Goal: Task Accomplishment & Management: Manage account settings

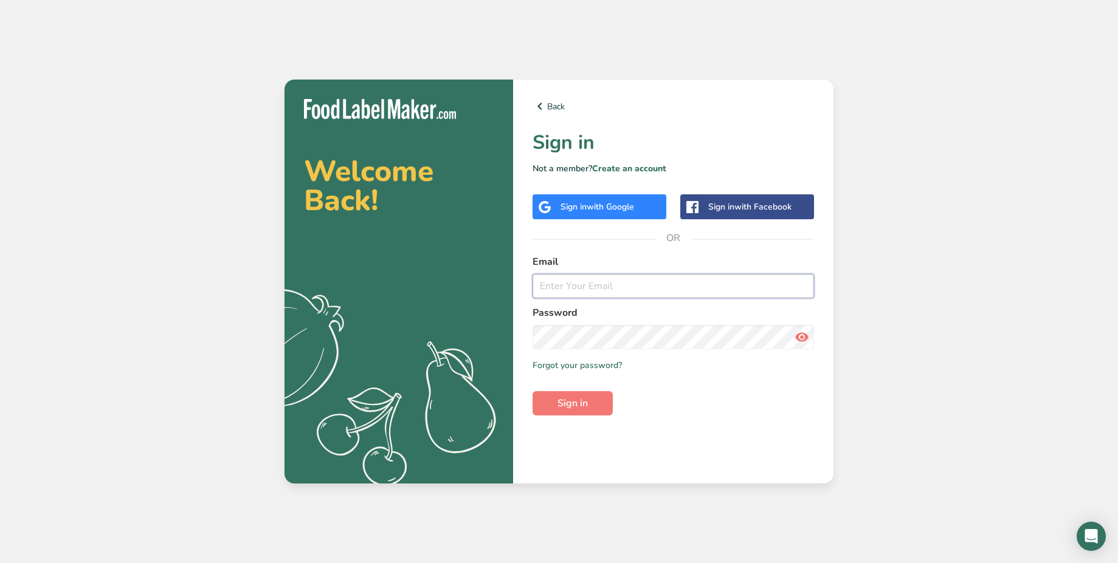
click at [605, 280] on input "email" at bounding box center [672, 286] width 281 height 24
click at [661, 281] on input "9@[DOMAIN_NAME]" at bounding box center [672, 286] width 281 height 24
type input "[PERSON_NAME][EMAIL_ADDRESS][DOMAIN_NAME]"
click at [580, 407] on span "Sign in" at bounding box center [572, 403] width 30 height 15
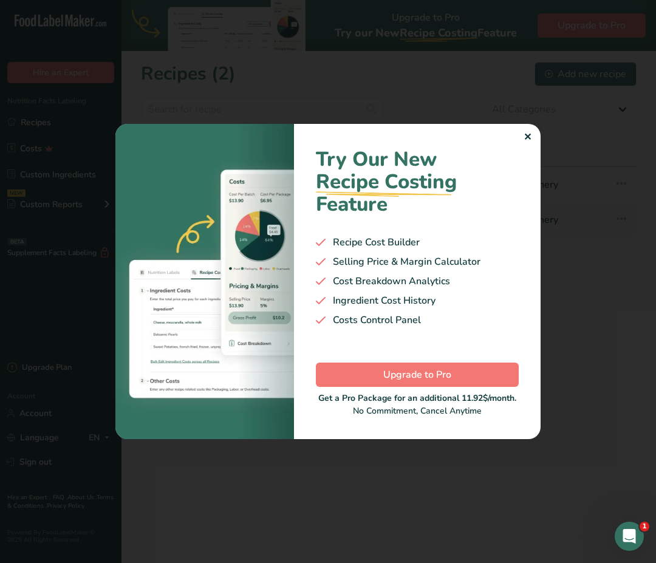
click at [511, 81] on div at bounding box center [328, 281] width 656 height 563
click at [526, 136] on div "✕" at bounding box center [528, 137] width 8 height 15
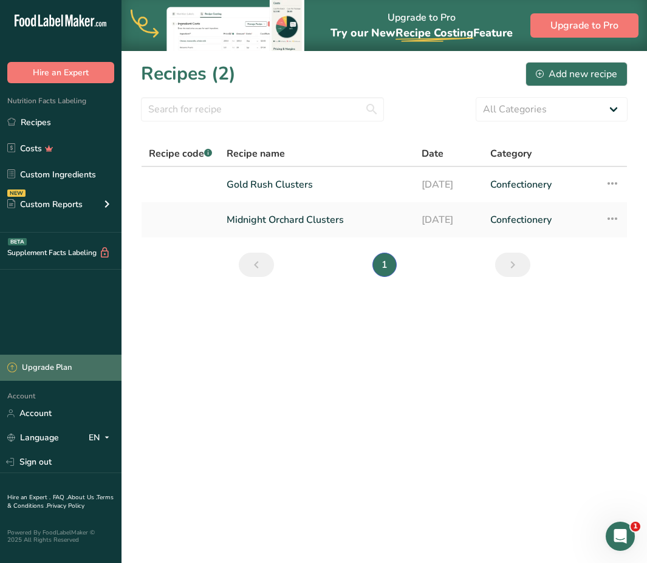
click at [61, 370] on div "Upgrade Plan" at bounding box center [39, 368] width 64 height 12
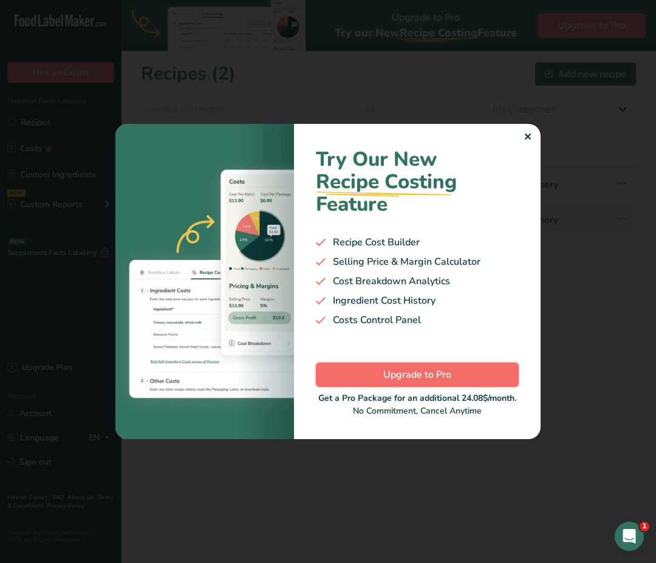
click at [422, 376] on span "Upgrade to Pro" at bounding box center [417, 375] width 68 height 15
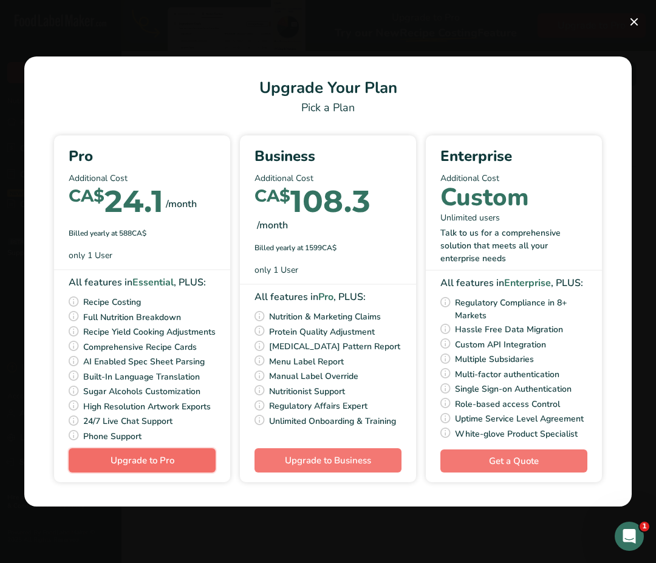
click at [168, 464] on span "Upgrade to Pro" at bounding box center [143, 461] width 64 height 12
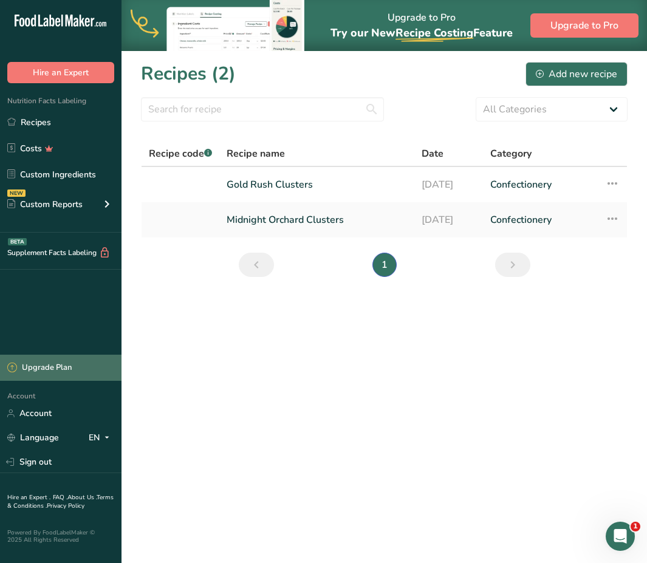
click at [66, 370] on div "Upgrade Plan" at bounding box center [39, 368] width 64 height 12
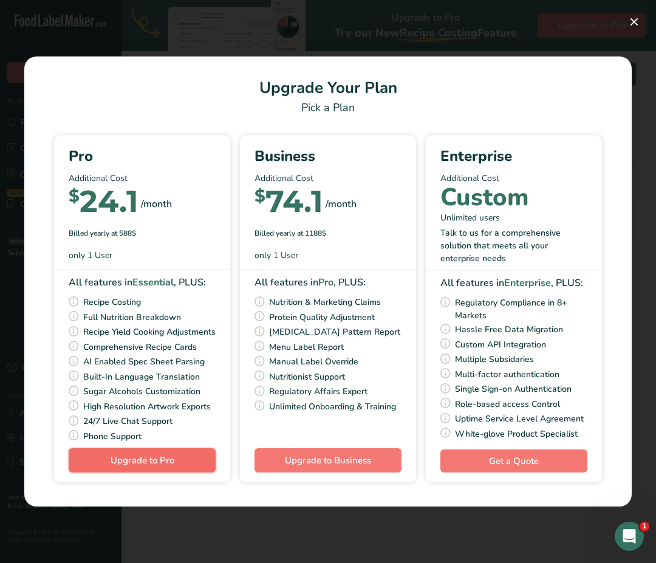
click at [164, 467] on span "Upgrade to Pro" at bounding box center [143, 461] width 64 height 12
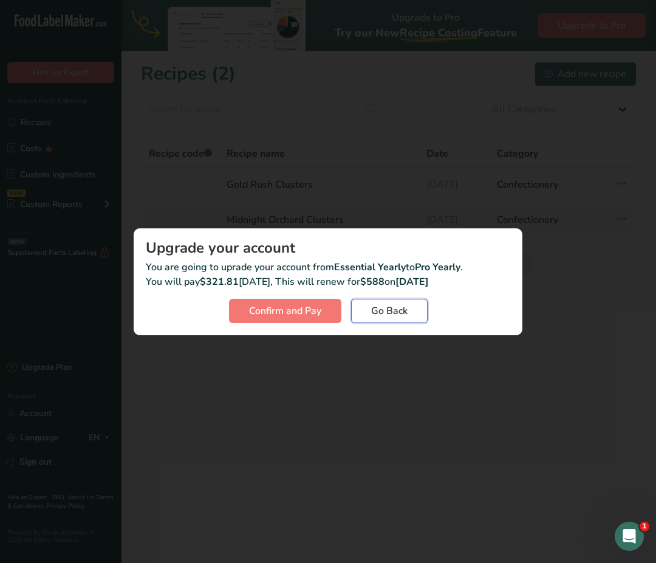
click at [416, 308] on button "Go Back" at bounding box center [389, 311] width 77 height 24
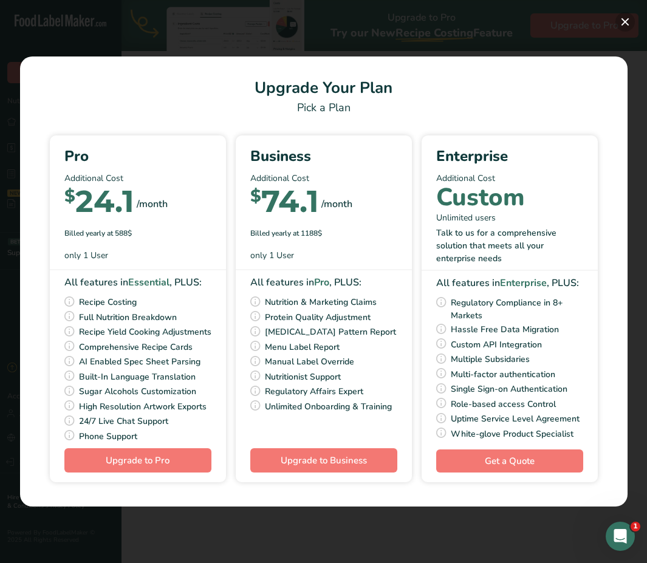
click at [624, 26] on button "Pick Your Pricing Plan Modal" at bounding box center [625, 21] width 19 height 19
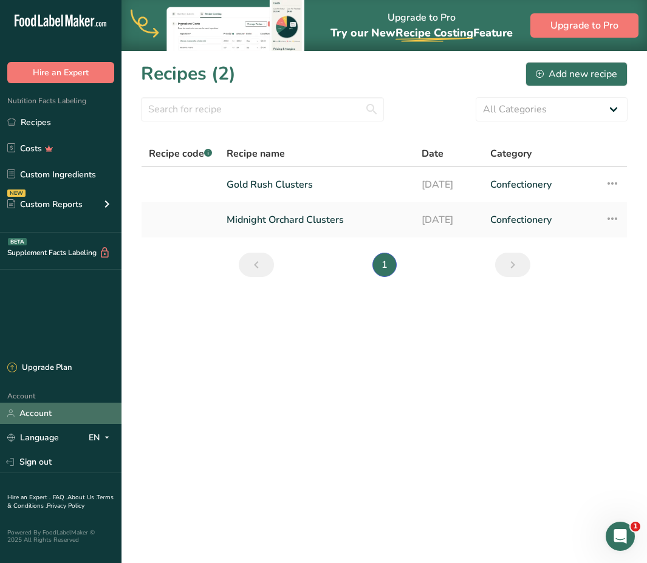
click at [64, 405] on link "Account" at bounding box center [61, 413] width 122 height 21
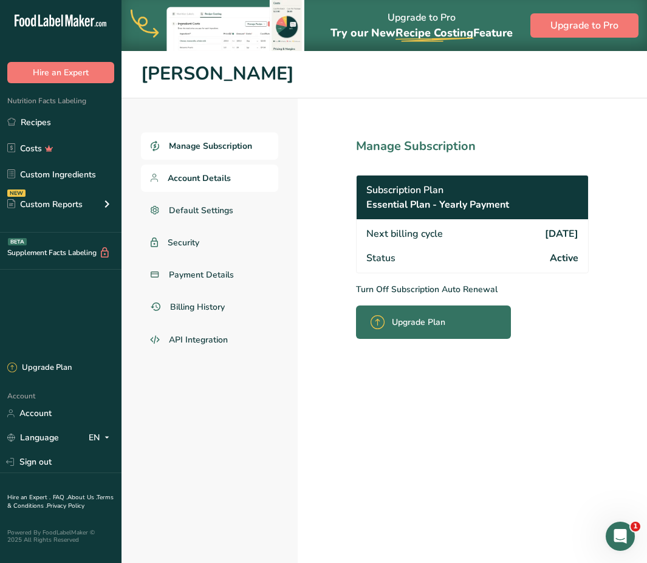
click at [184, 186] on link "Account Details" at bounding box center [209, 178] width 137 height 27
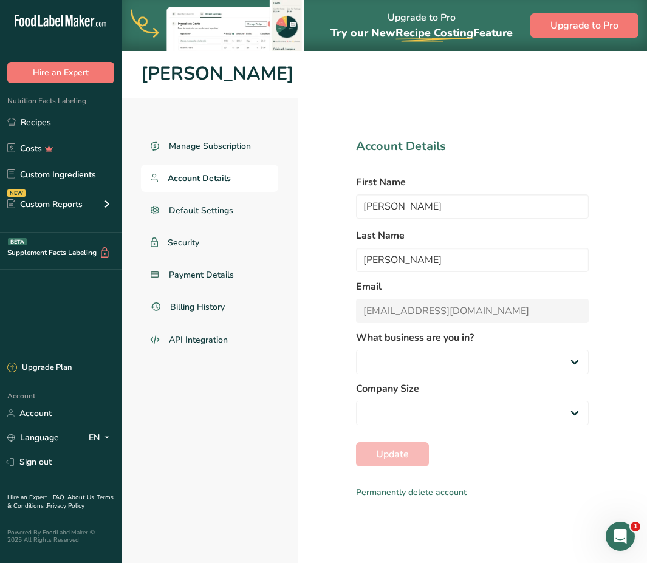
select select "3"
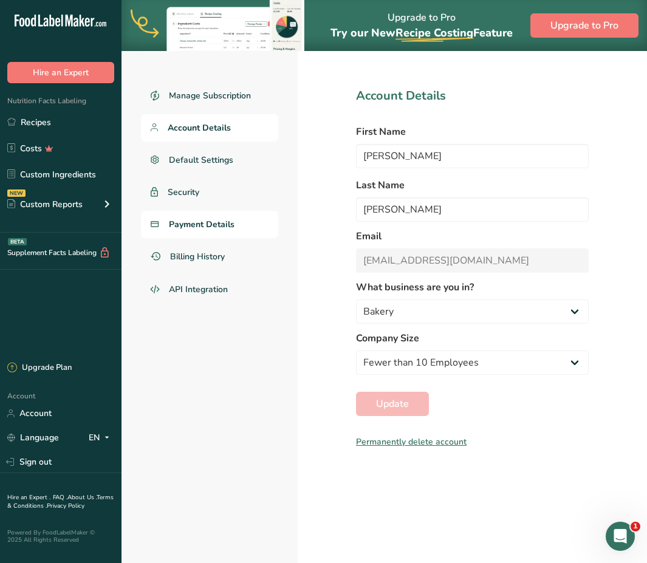
click at [226, 223] on span "Payment Details" at bounding box center [202, 224] width 66 height 13
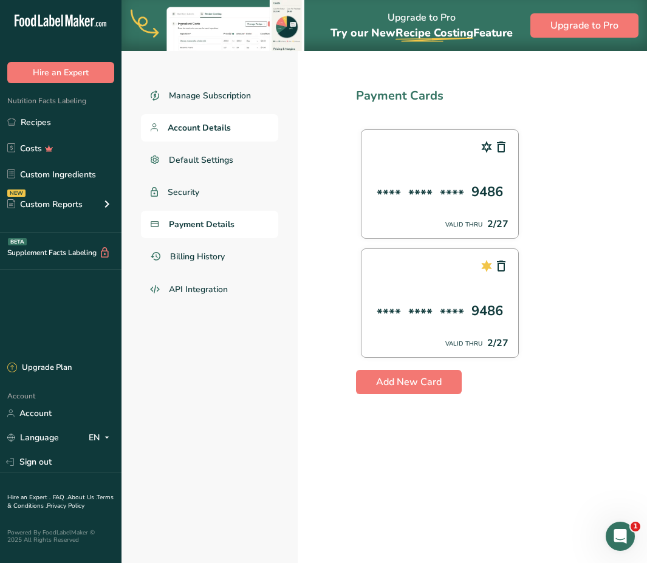
click at [214, 131] on span "Account Details" at bounding box center [199, 128] width 63 height 13
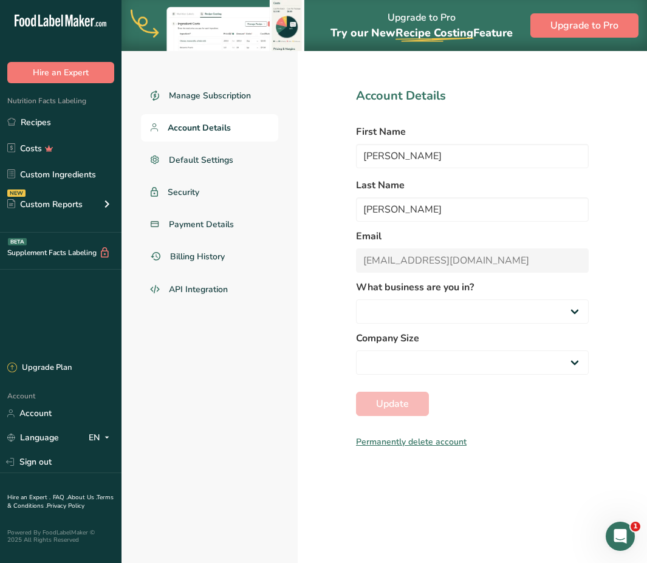
select select "3"
click at [217, 105] on link "Manage Subscription" at bounding box center [209, 95] width 137 height 27
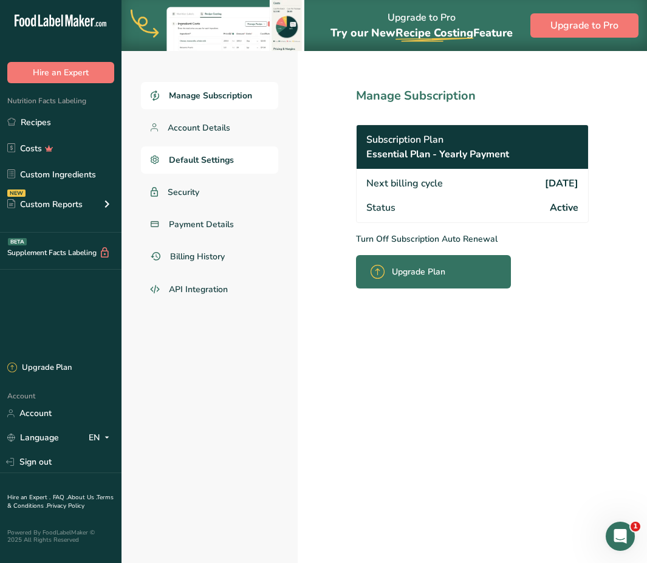
click at [212, 155] on span "Default Settings" at bounding box center [201, 160] width 65 height 13
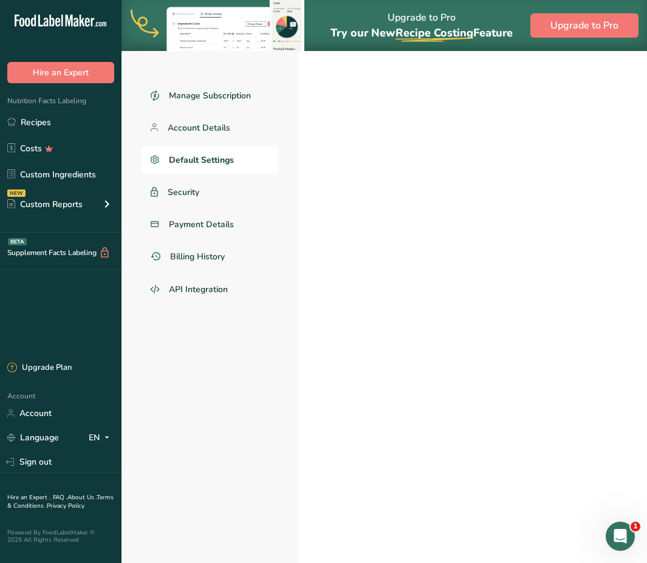
select select "CA"
